Goal: Information Seeking & Learning: Learn about a topic

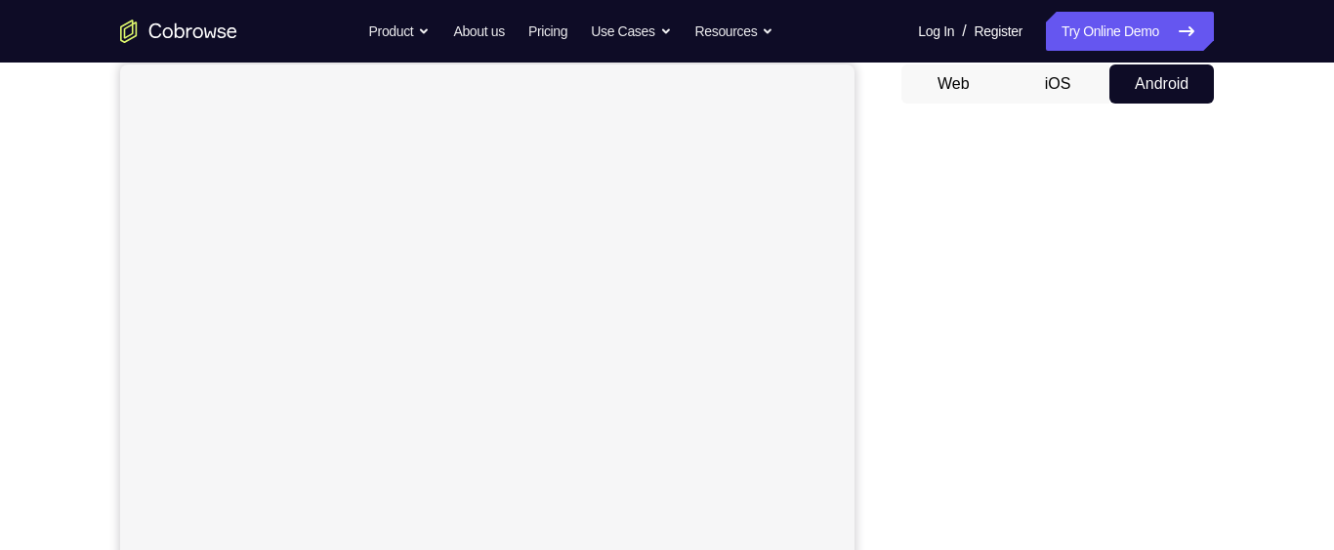
scroll to position [96, 0]
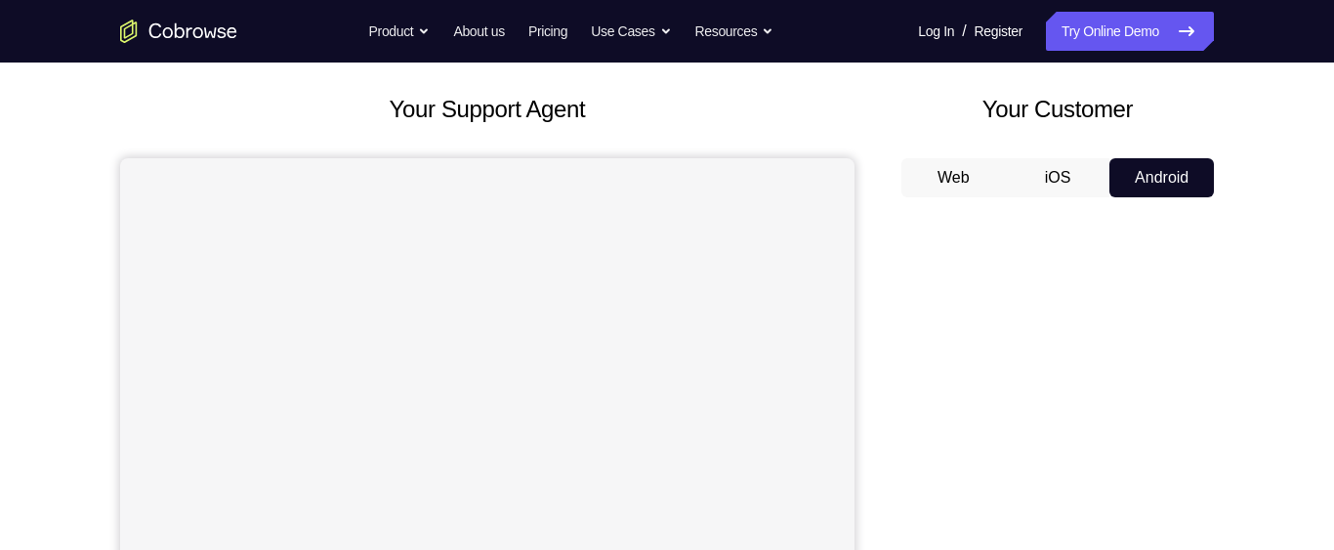
click at [1081, 161] on button "iOS" at bounding box center [1058, 177] width 104 height 39
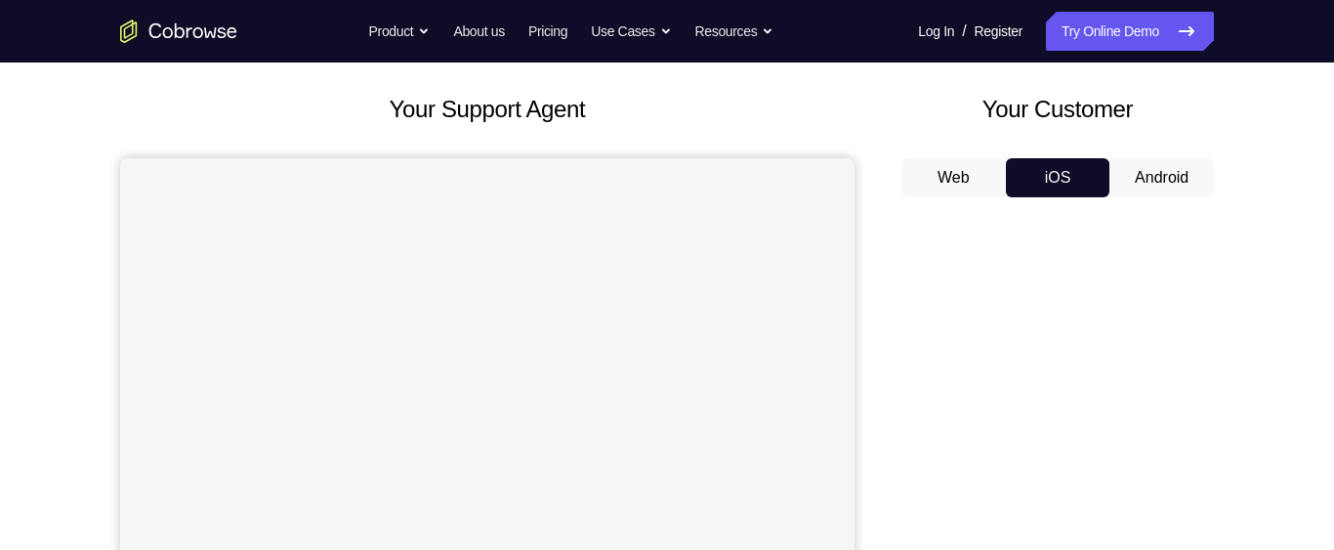
click at [991, 173] on button "Web" at bounding box center [953, 177] width 104 height 39
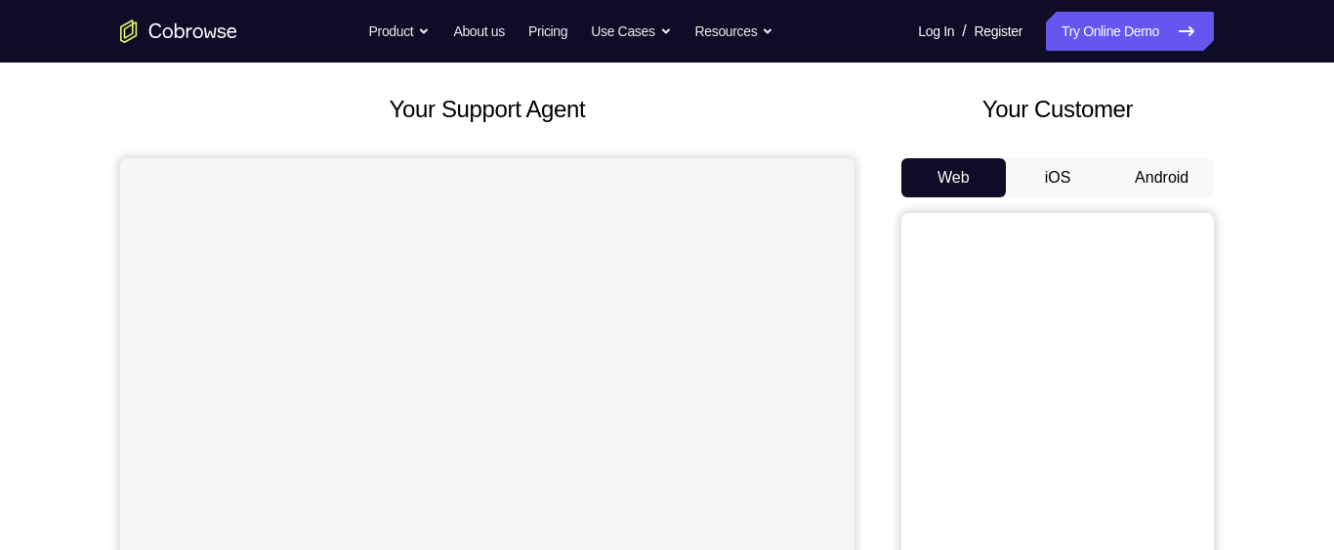
click at [1151, 176] on button "Android" at bounding box center [1161, 177] width 104 height 39
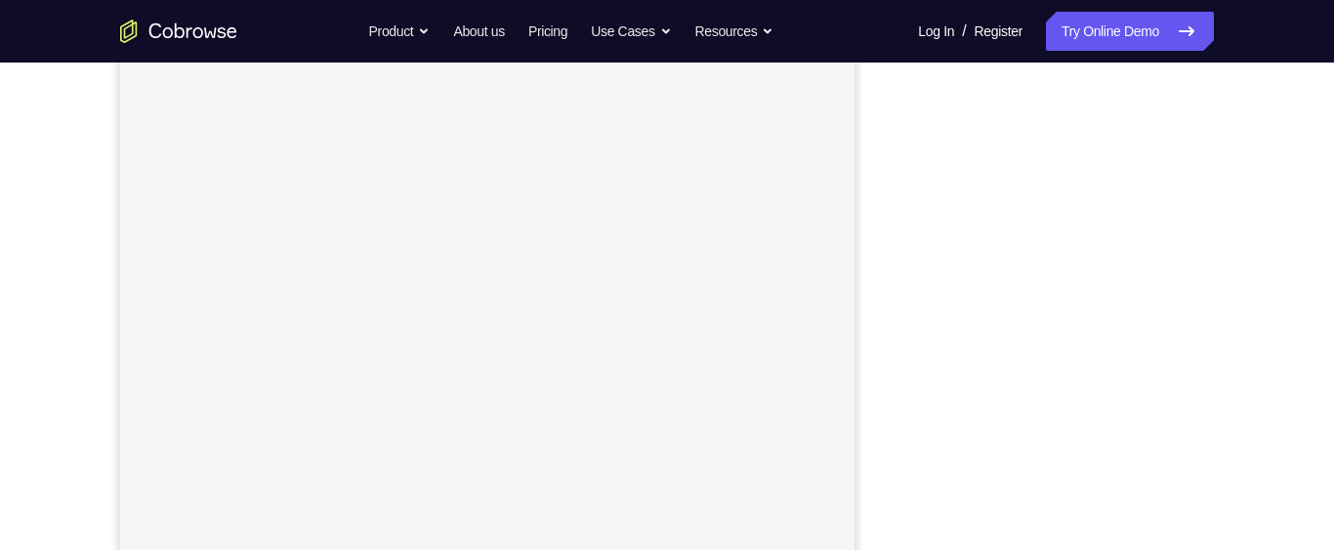
scroll to position [296, 0]
click at [64, 364] on div "Your Support Agent Your Customer Web iOS Android Next Steps We’d be happy to gi…" at bounding box center [667, 411] width 1250 height 1288
